Goal: Task Accomplishment & Management: Use online tool/utility

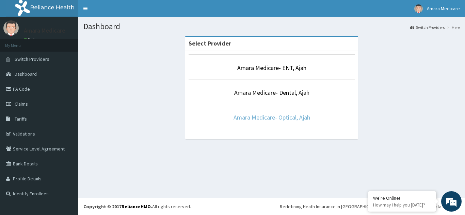
click at [274, 117] on link "Amara Medicare- Optical, Ajah" at bounding box center [271, 118] width 77 height 8
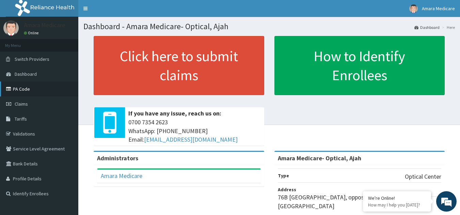
click at [22, 84] on link "PA Code" at bounding box center [39, 89] width 78 height 15
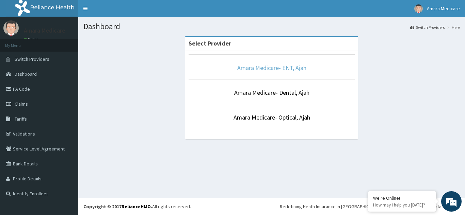
click at [273, 67] on link "Amara Medicare- ENT, Ajah" at bounding box center [271, 68] width 69 height 8
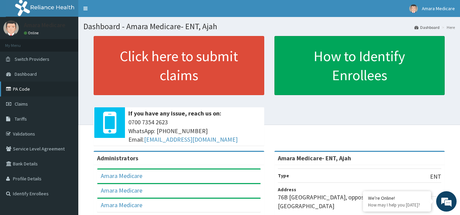
click at [21, 94] on link "PA Code" at bounding box center [39, 89] width 78 height 15
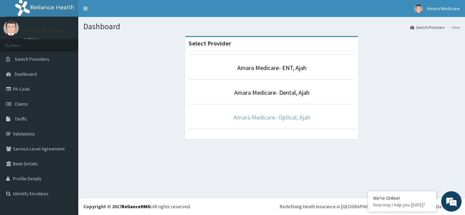
click at [271, 119] on link "Amara Medicare- Optical, Ajah" at bounding box center [271, 118] width 77 height 8
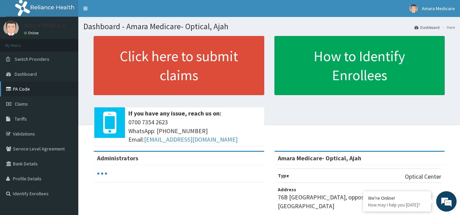
click at [11, 89] on icon at bounding box center [9, 89] width 7 height 5
